Goal: Task Accomplishment & Management: Manage account settings

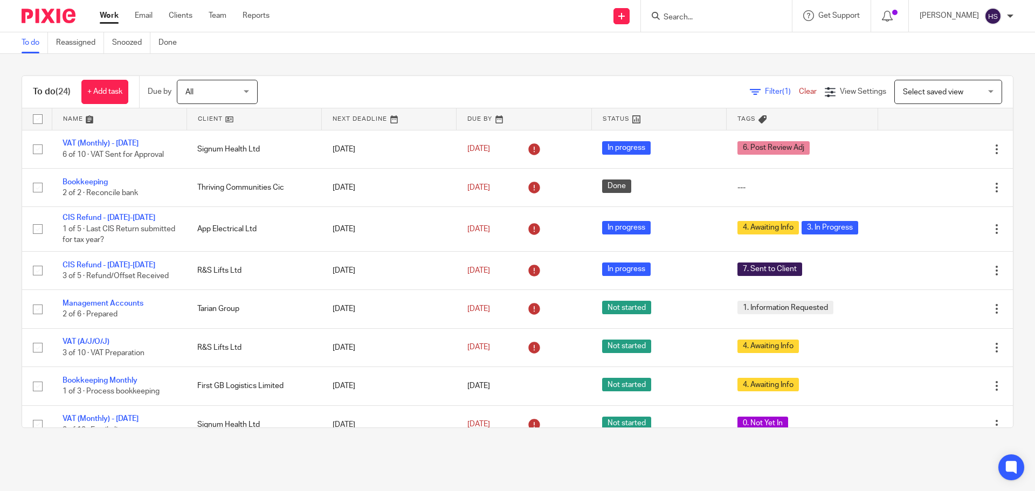
scroll to position [457, 0]
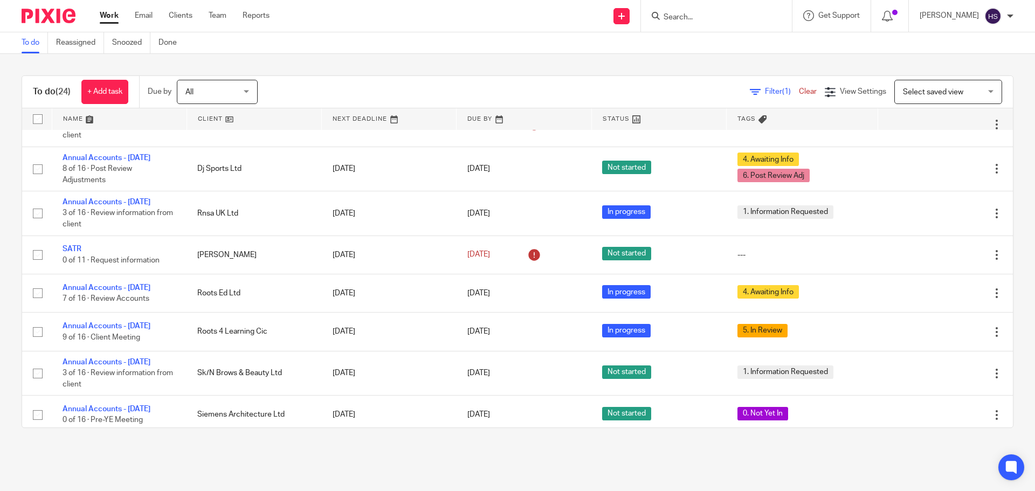
click at [938, 444] on div "To do (24) + Add task Due by All All Today Tomorrow This week Next week This mo…" at bounding box center [517, 252] width 1035 height 396
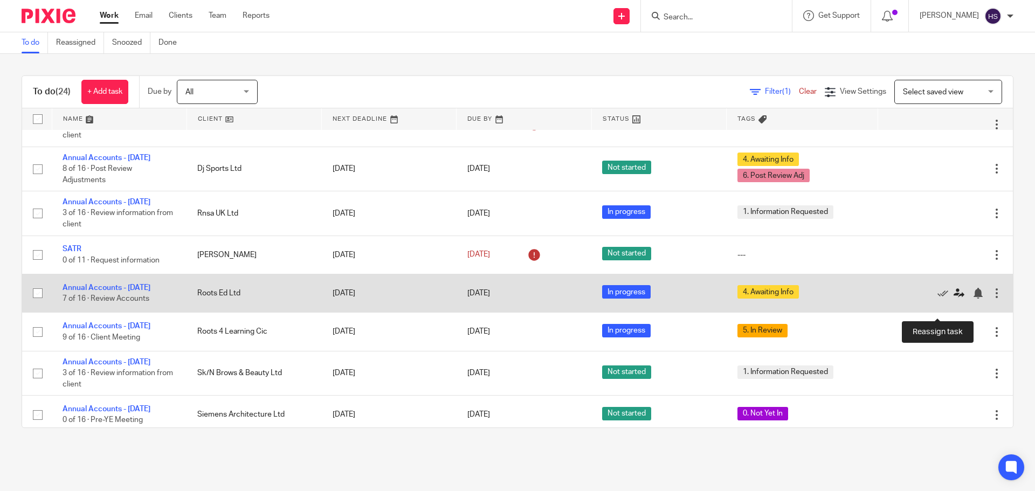
click at [954, 299] on icon at bounding box center [959, 293] width 11 height 11
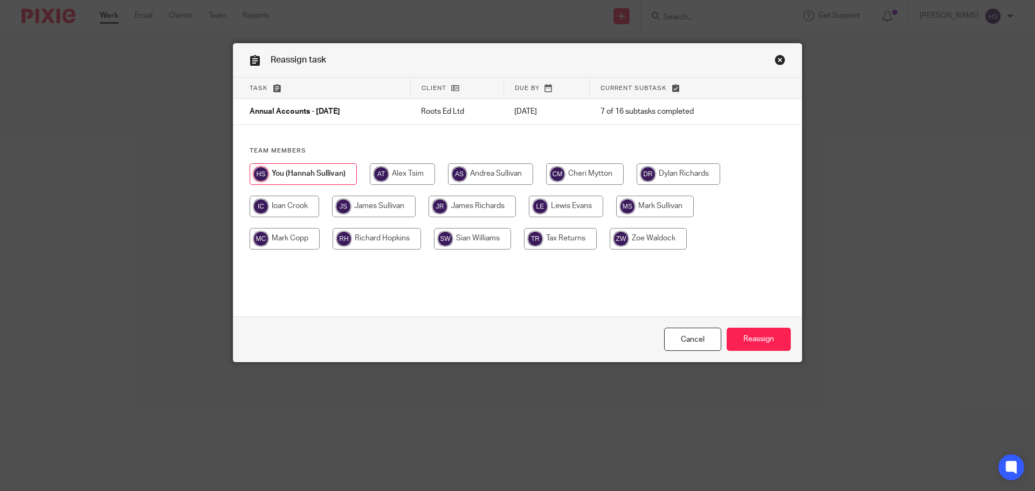
drag, startPoint x: 455, startPoint y: 207, endPoint x: 342, endPoint y: 207, distance: 112.1
click at [342, 207] on div at bounding box center [518, 211] width 536 height 97
click at [342, 207] on input "radio" at bounding box center [374, 207] width 84 height 22
radio input "true"
click at [766, 339] on input "Reassign" at bounding box center [759, 339] width 64 height 23
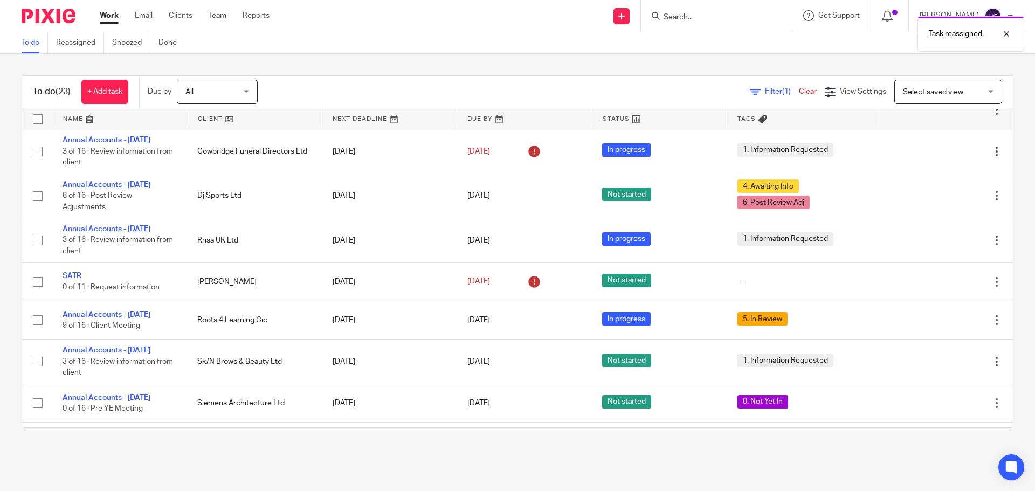
scroll to position [431, 0]
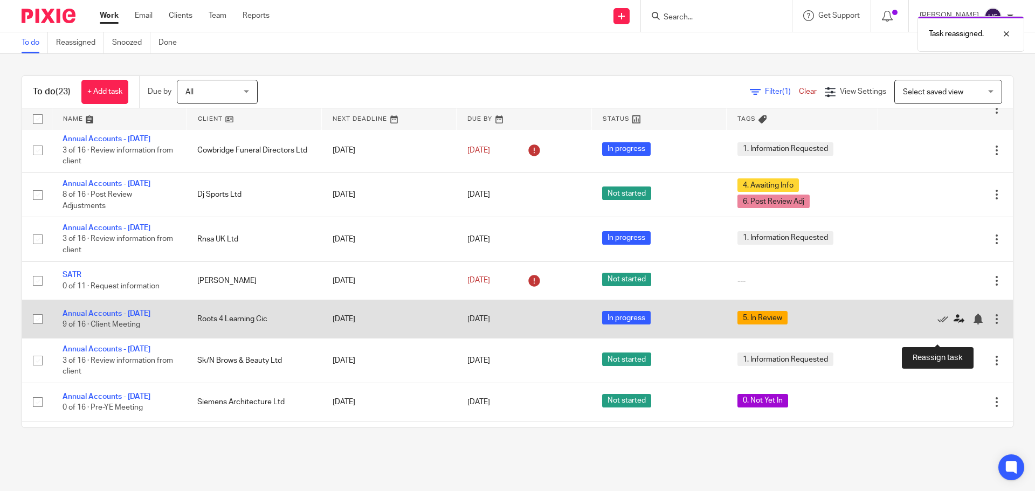
click at [954, 325] on icon at bounding box center [959, 319] width 11 height 11
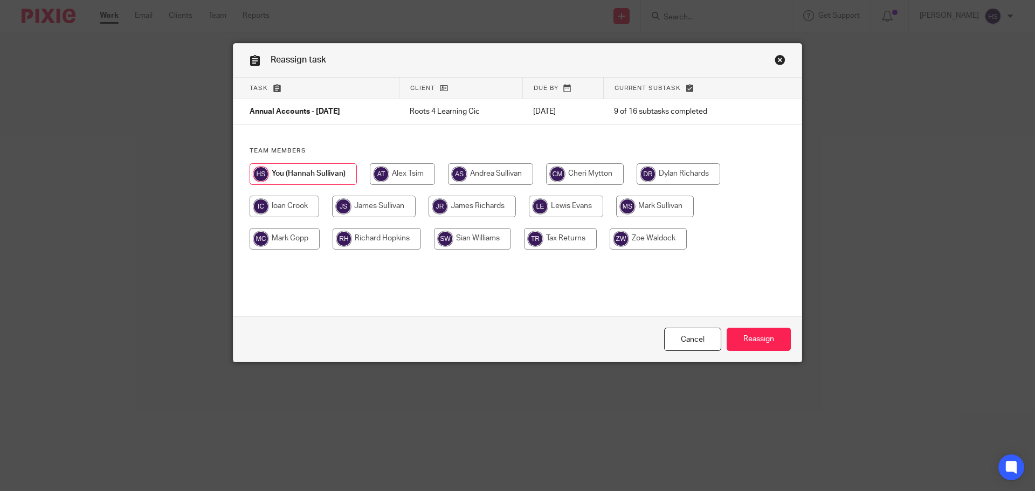
drag, startPoint x: 389, startPoint y: 205, endPoint x: 499, endPoint y: 226, distance: 112.0
click at [390, 205] on input "radio" at bounding box center [374, 207] width 84 height 22
radio input "true"
click at [737, 336] on input "Reassign" at bounding box center [759, 339] width 64 height 23
